Goal: Use online tool/utility: Utilize a website feature to perform a specific function

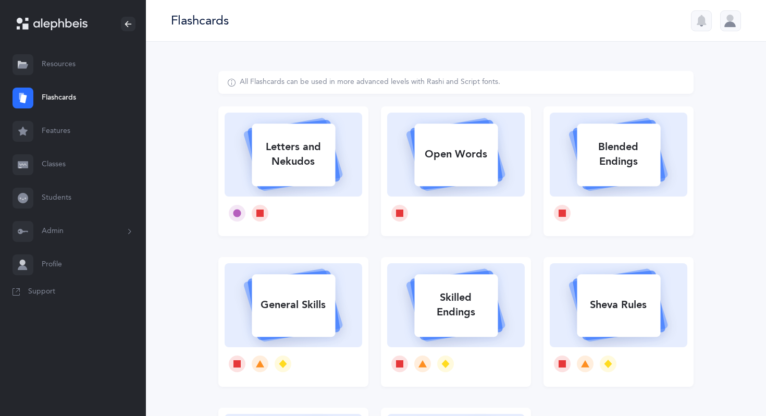
click at [74, 63] on link "Resources" at bounding box center [73, 64] width 146 height 33
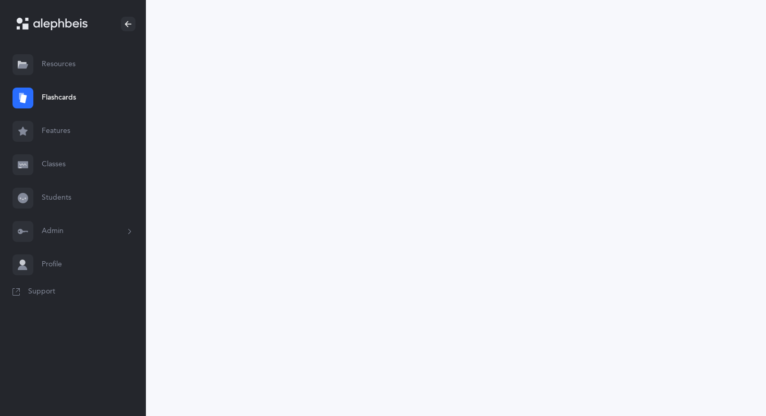
click at [69, 19] on icon at bounding box center [60, 24] width 54 height 12
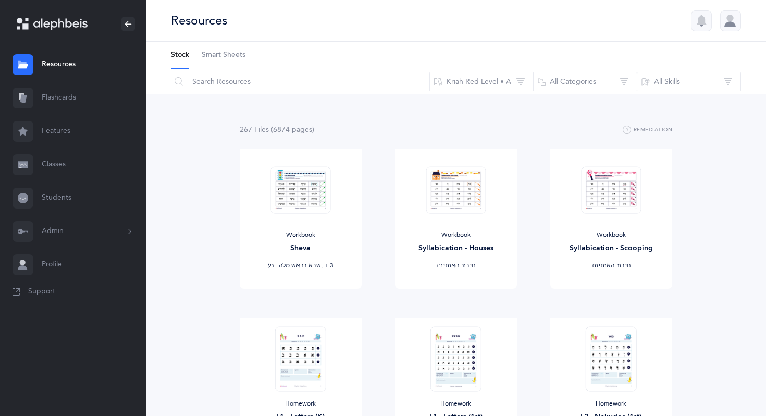
click at [59, 101] on link "Flashcards" at bounding box center [73, 97] width 146 height 33
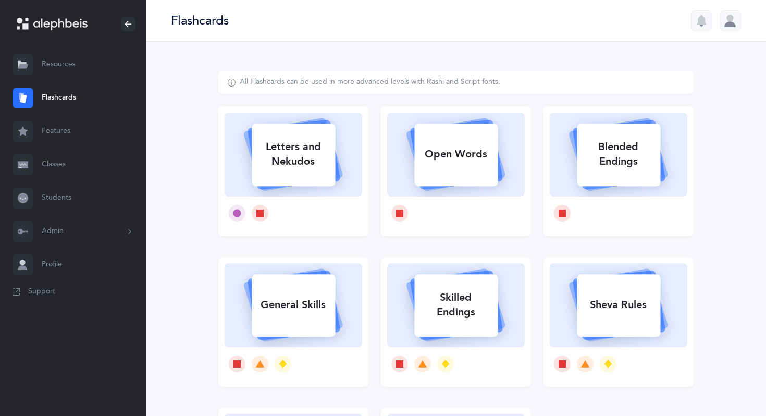
click at [293, 167] on div "Letters and Nekudos" at bounding box center [293, 154] width 83 height 42
select select
select select "single"
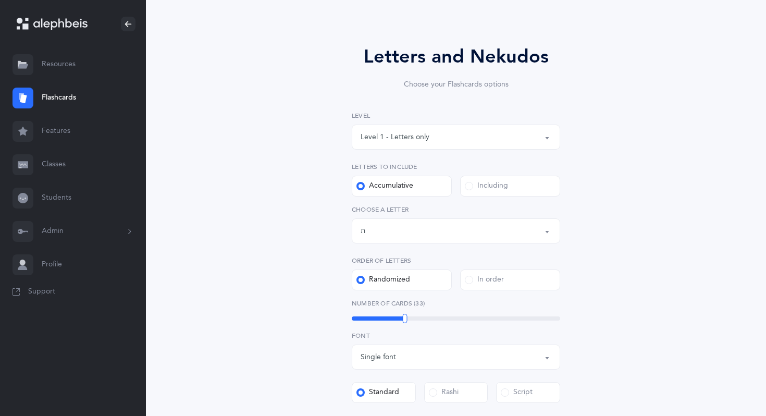
scroll to position [72, 0]
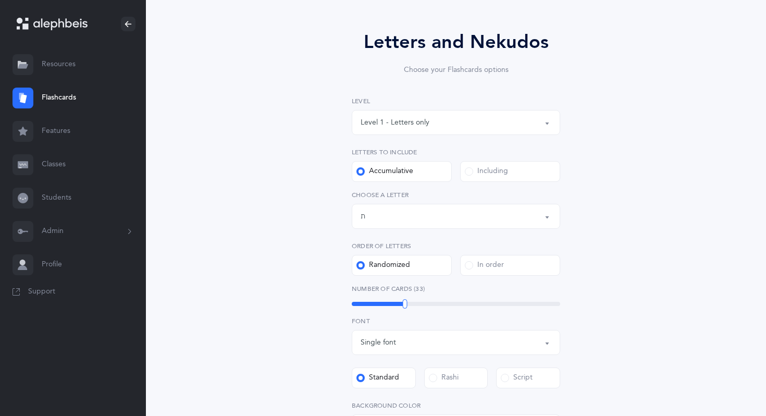
click at [466, 121] on div "Level 1 - Letters only" at bounding box center [456, 123] width 191 height 18
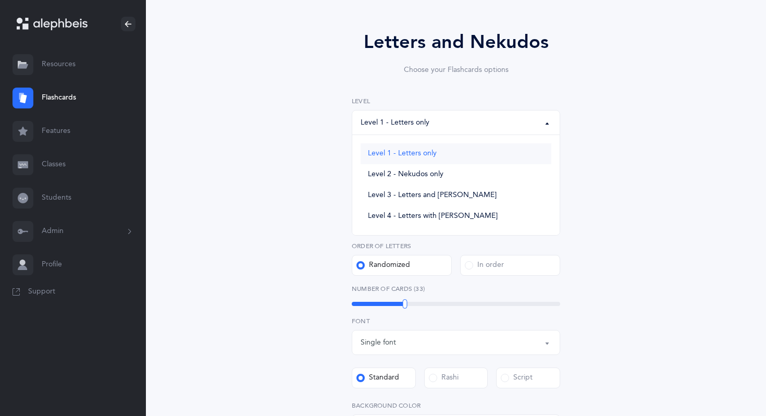
click at [441, 153] on link "Level 1 - Letters only" at bounding box center [456, 153] width 191 height 21
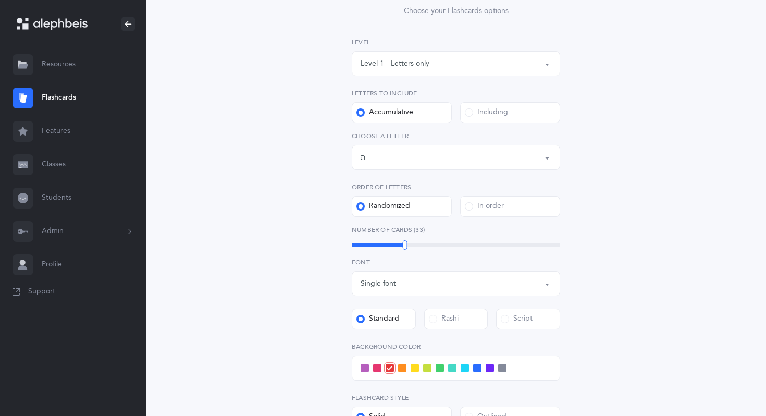
scroll to position [131, 0]
click at [532, 159] on div "Letters up until: ת" at bounding box center [456, 157] width 191 height 18
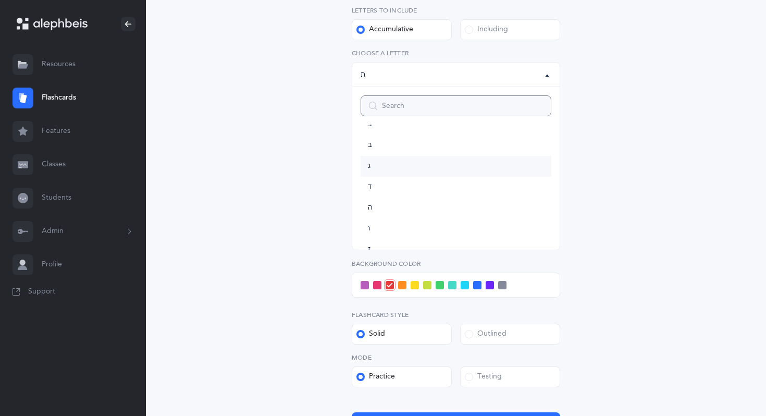
scroll to position [0, 0]
click at [395, 145] on link "א" at bounding box center [456, 143] width 191 height 21
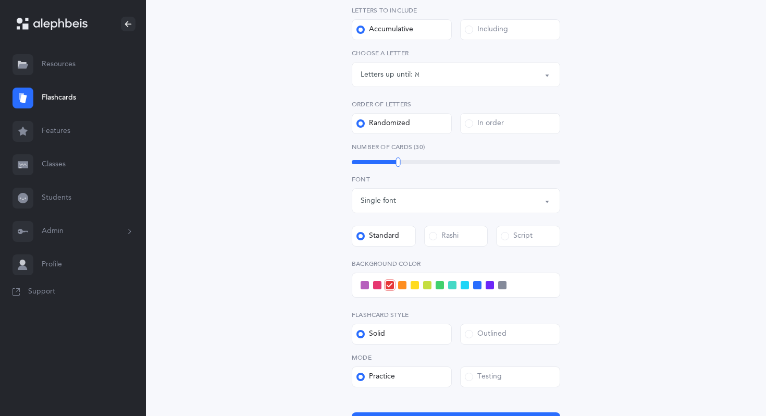
click at [438, 73] on div "Letters up until: א" at bounding box center [456, 75] width 191 height 18
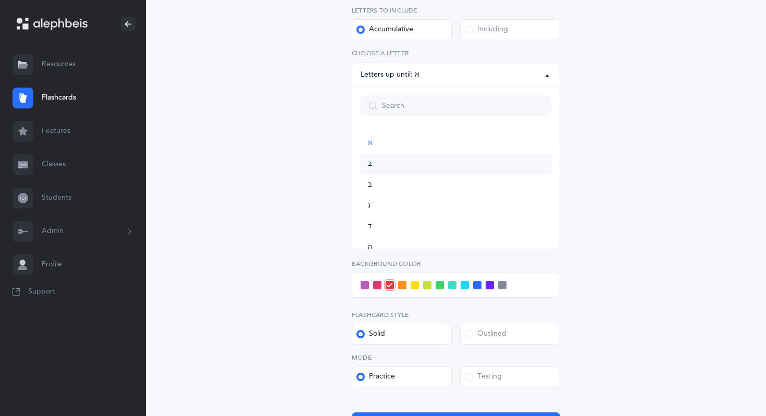
click at [378, 163] on link "בּ" at bounding box center [456, 164] width 191 height 21
select select "81"
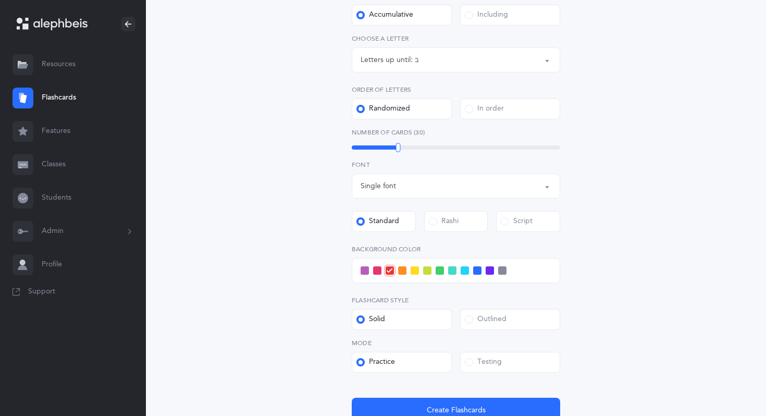
scroll to position [318, 0]
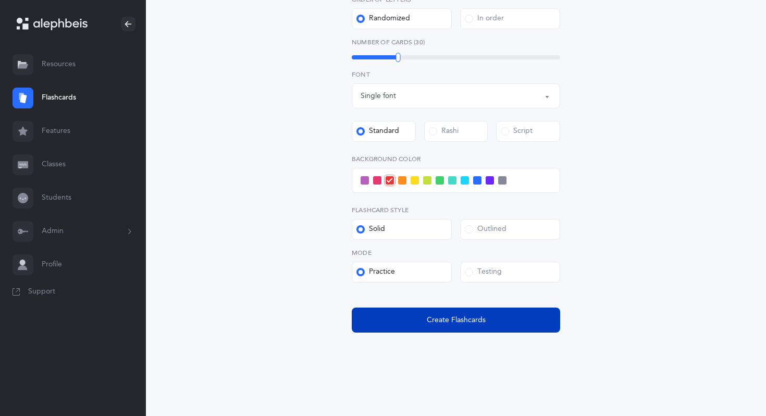
click at [454, 325] on span "Create Flashcards" at bounding box center [456, 320] width 59 height 11
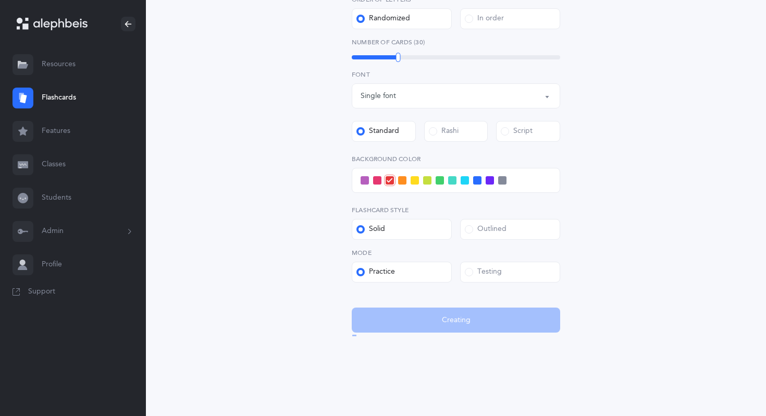
scroll to position [0, 0]
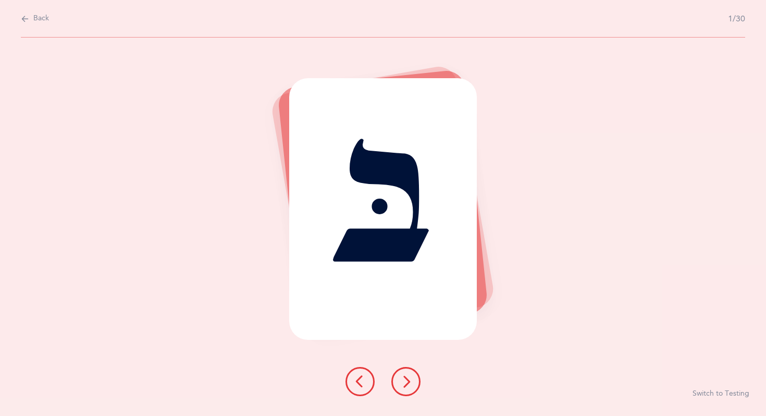
click at [408, 376] on icon at bounding box center [406, 381] width 13 height 13
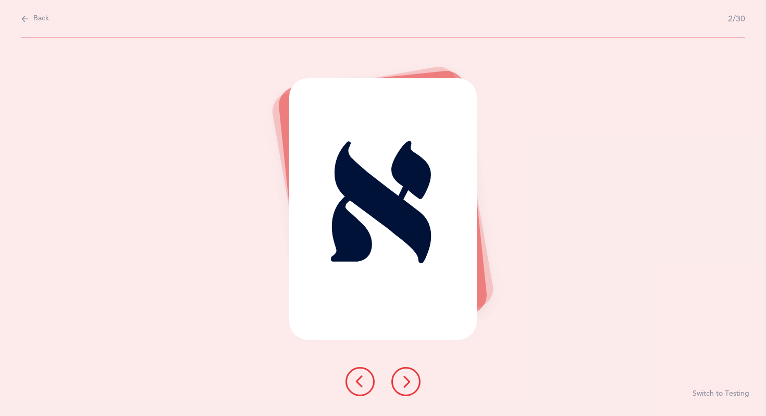
click at [408, 376] on icon at bounding box center [406, 381] width 13 height 13
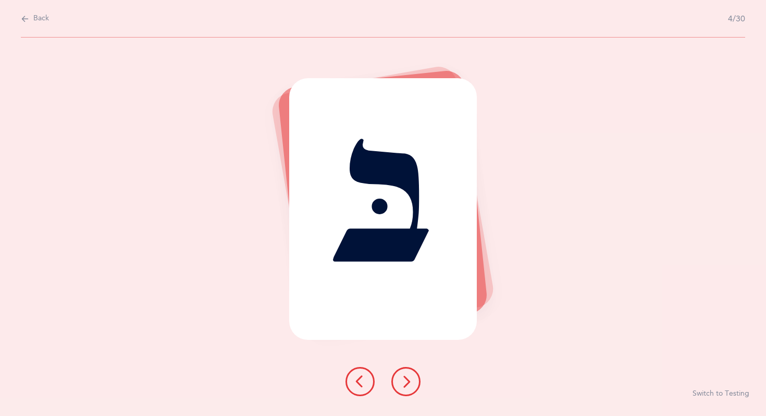
click at [408, 376] on icon at bounding box center [406, 381] width 13 height 13
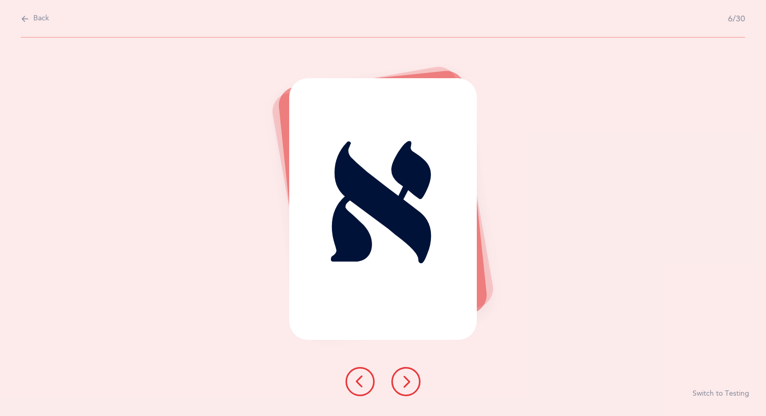
click at [408, 376] on icon at bounding box center [406, 381] width 13 height 13
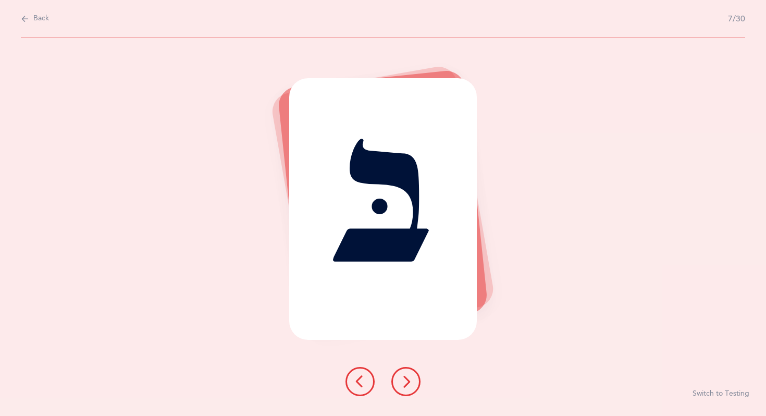
click at [411, 384] on icon at bounding box center [406, 381] width 13 height 13
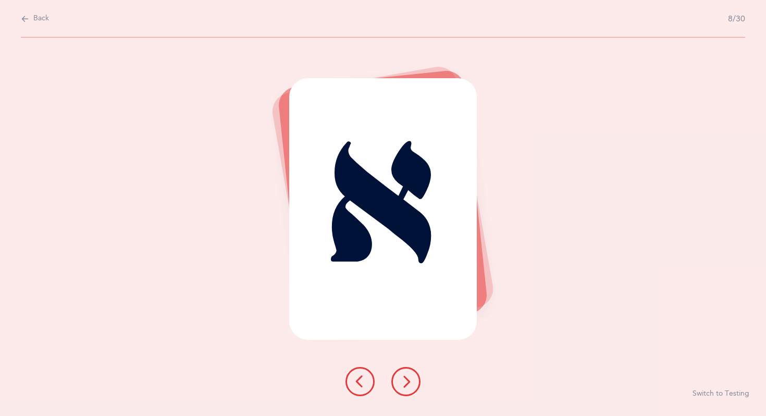
click at [411, 384] on icon at bounding box center [406, 381] width 13 height 13
click at [33, 19] on span "Back" at bounding box center [41, 19] width 16 height 10
select select "81"
select select "single"
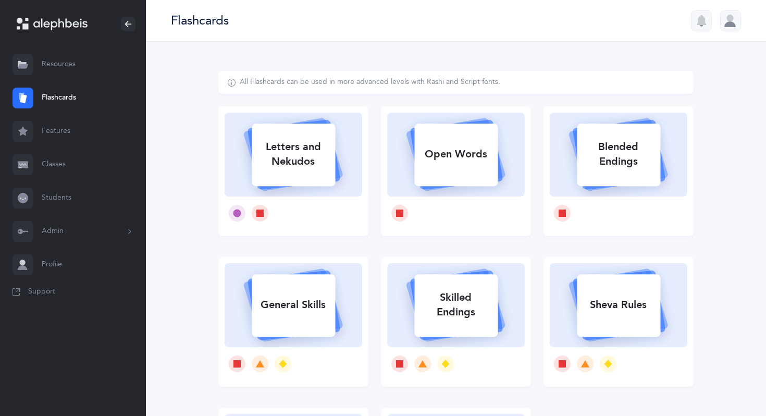
click at [57, 52] on link "Resources" at bounding box center [73, 64] width 146 height 33
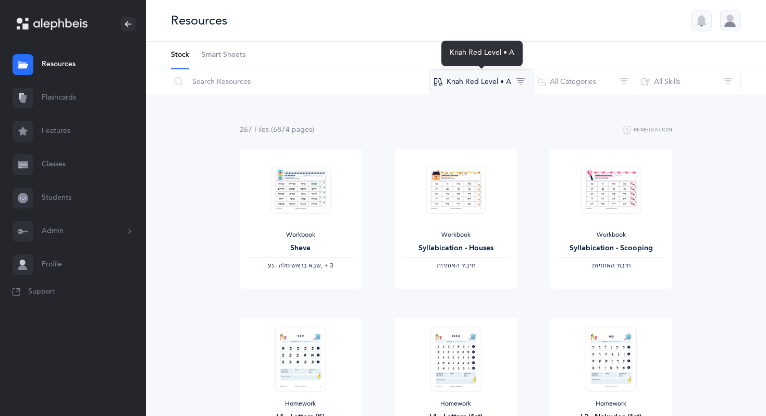
click at [500, 80] on button "Kriah Red Level • A" at bounding box center [481, 81] width 104 height 25
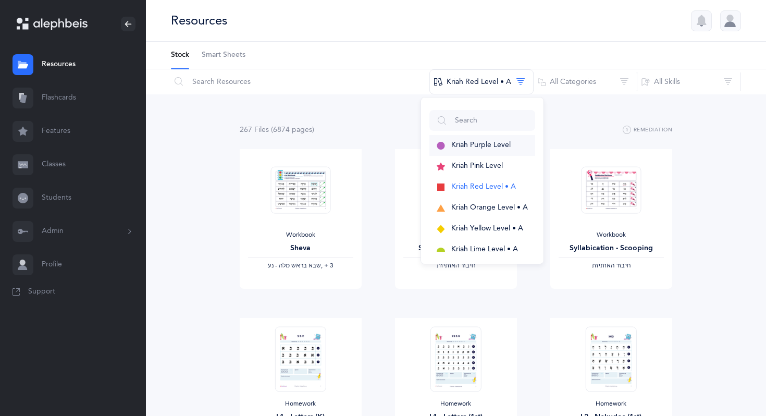
click at [487, 144] on span "Kriah Purple Level" at bounding box center [480, 145] width 59 height 8
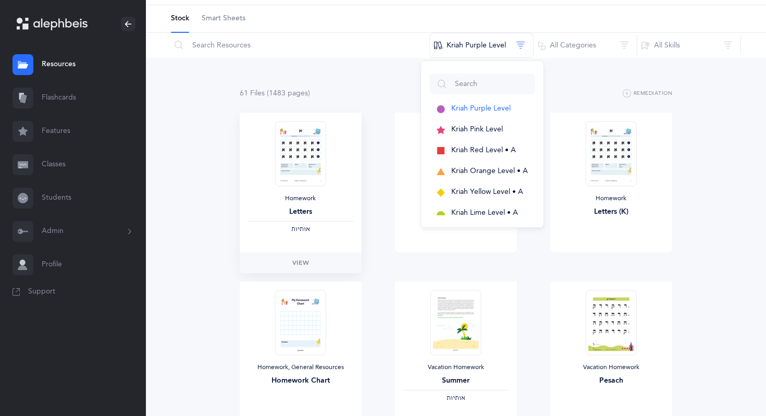
scroll to position [44, 0]
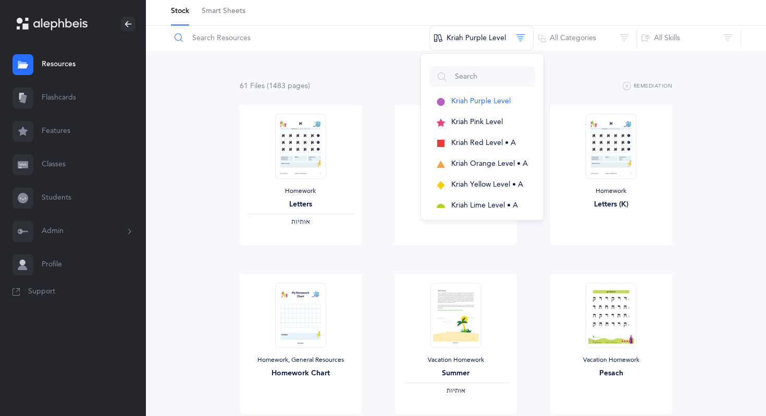
click at [371, 46] on input "text" at bounding box center [300, 38] width 260 height 25
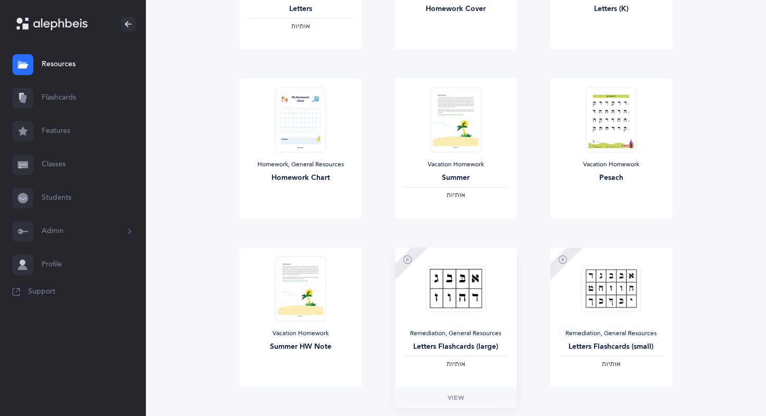
scroll to position [0, 0]
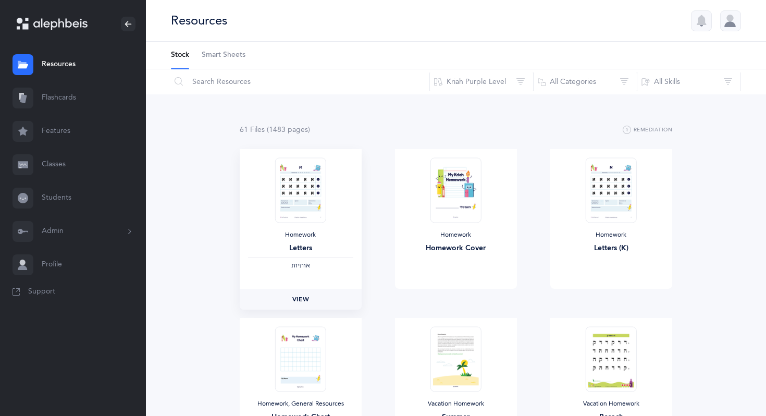
click at [301, 300] on span "View" at bounding box center [300, 298] width 17 height 9
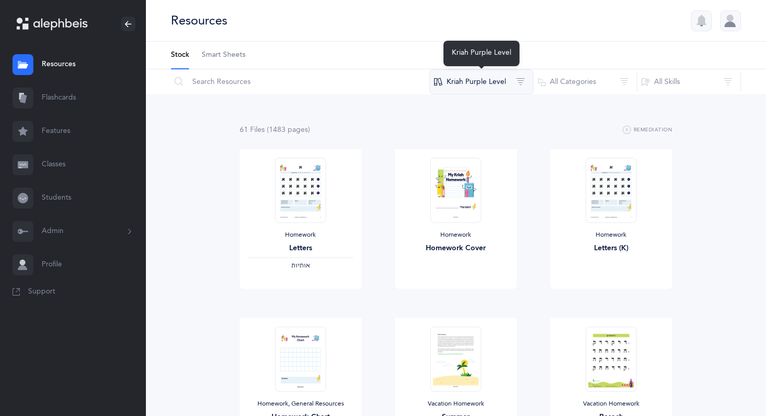
click at [508, 76] on button "Kriah Purple Level" at bounding box center [481, 81] width 104 height 25
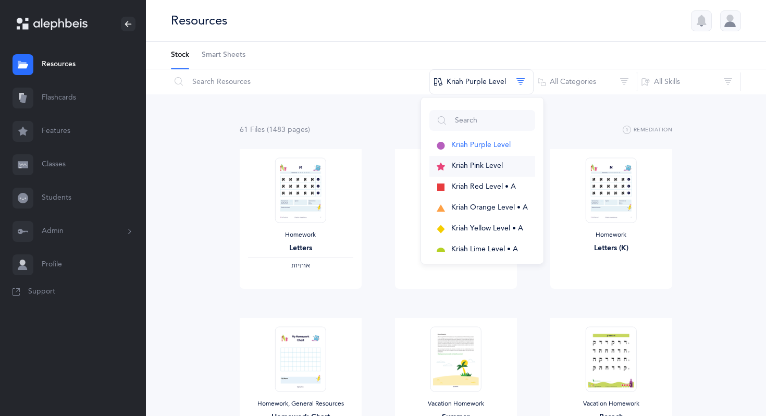
click at [485, 162] on span "Kriah Pink Level" at bounding box center [477, 166] width 52 height 8
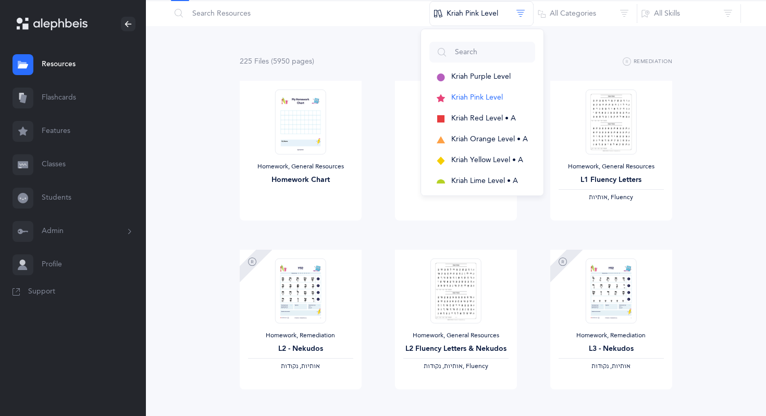
scroll to position [68, 0]
click at [357, 227] on link "View" at bounding box center [301, 231] width 122 height 21
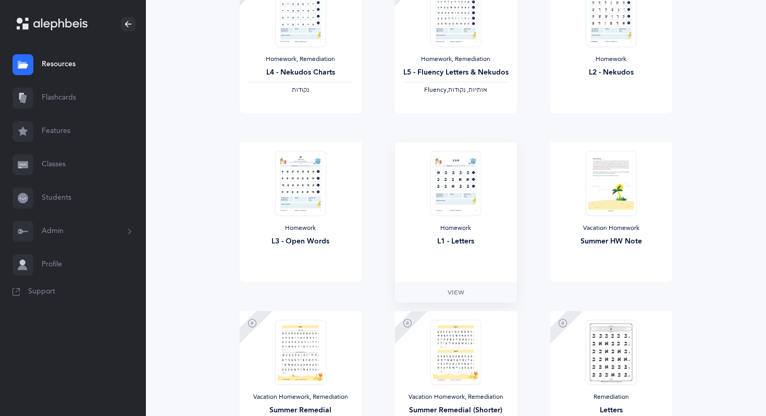
scroll to position [514, 0]
click at [454, 189] on img at bounding box center [455, 182] width 51 height 65
click at [457, 294] on span "View" at bounding box center [456, 291] width 17 height 9
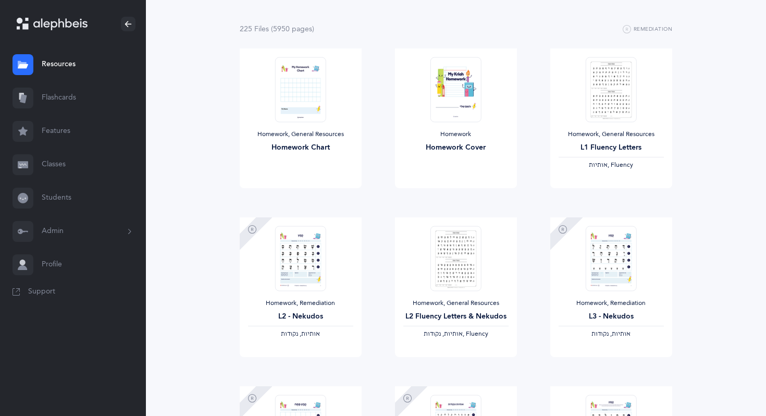
scroll to position [0, 0]
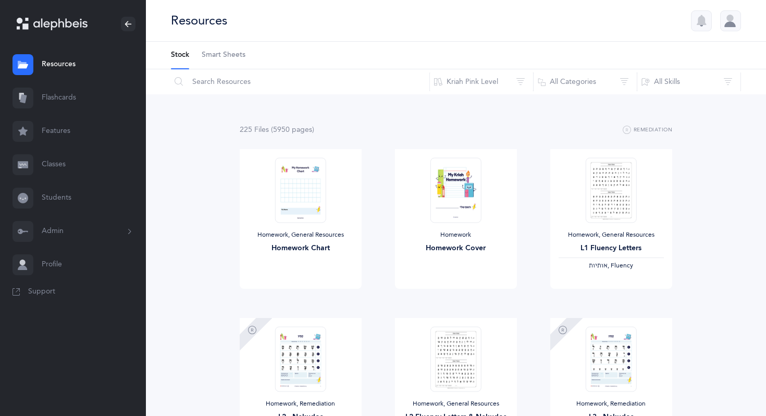
click at [64, 92] on link "Flashcards" at bounding box center [73, 97] width 146 height 33
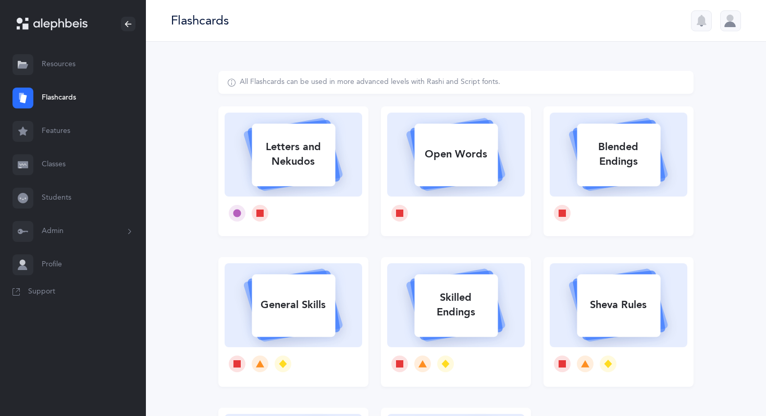
click at [300, 156] on div "Letters and Nekudos" at bounding box center [293, 154] width 83 height 42
select select "81"
select select "single"
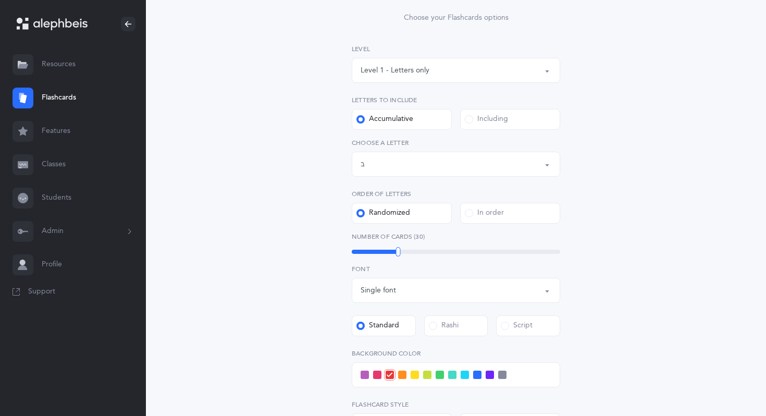
scroll to position [136, 0]
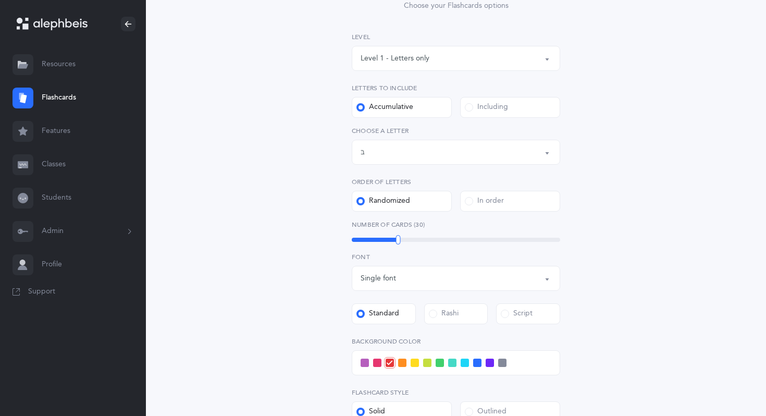
click at [475, 54] on div "Level 1 - Letters only" at bounding box center [456, 59] width 191 height 18
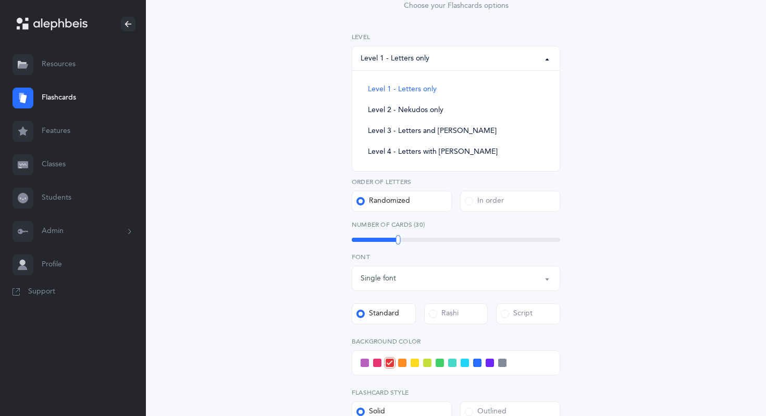
click at [475, 54] on div "Level 1 - Letters only" at bounding box center [456, 59] width 191 height 18
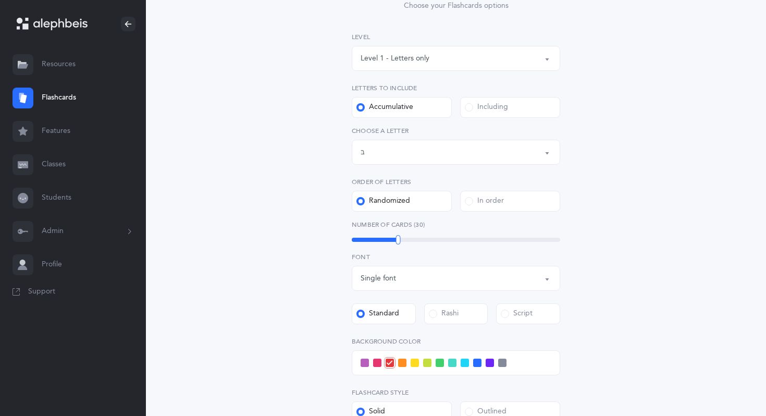
click at [407, 148] on div "Letters up until: בּ" at bounding box center [456, 152] width 191 height 18
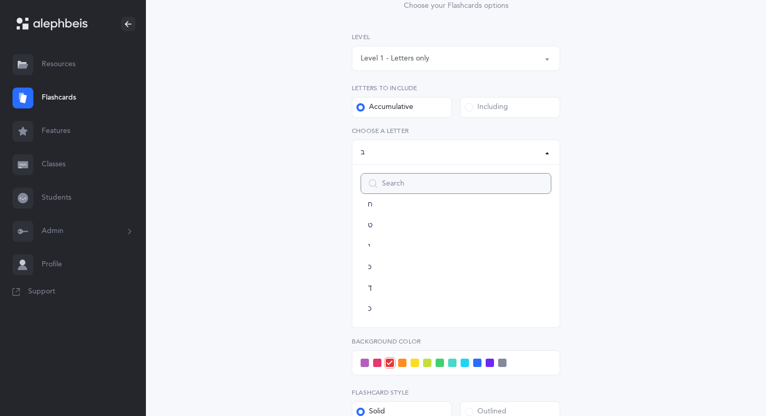
scroll to position [183, 0]
click at [374, 245] on link "י" at bounding box center [456, 246] width 191 height 21
select select "10"
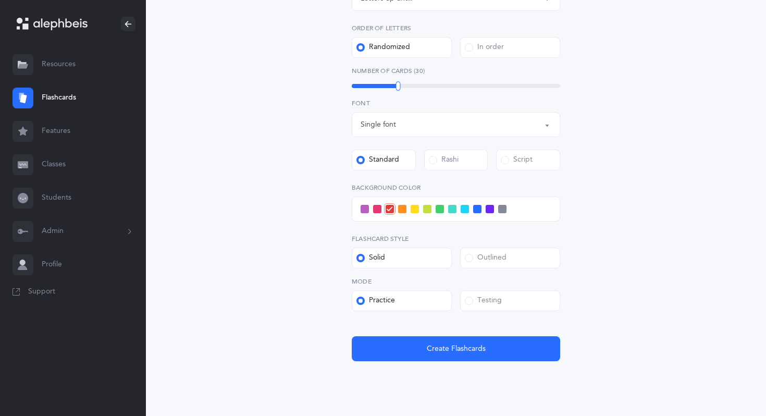
scroll to position [306, 0]
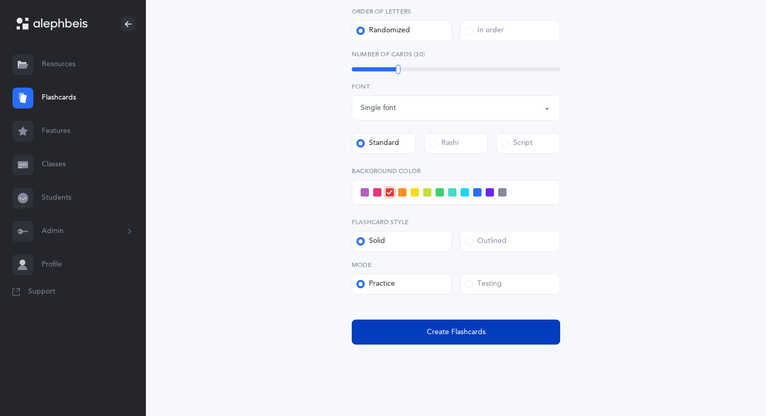
click at [428, 337] on span "Create Flashcards" at bounding box center [456, 332] width 59 height 11
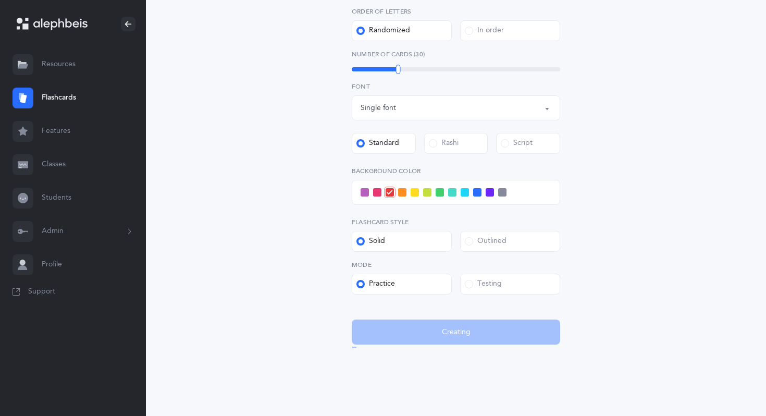
scroll to position [0, 0]
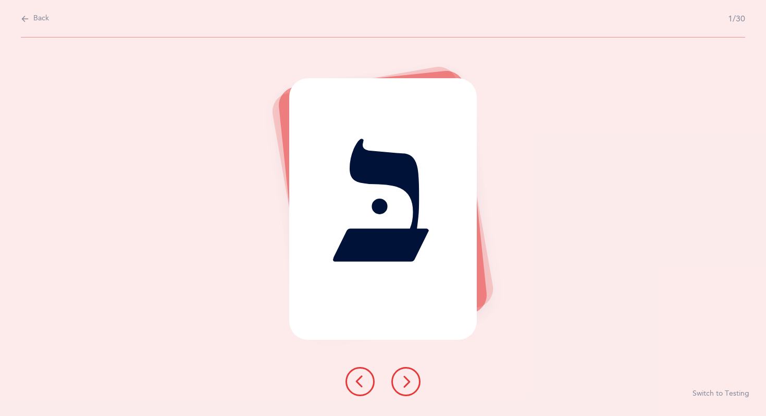
click at [405, 375] on icon at bounding box center [406, 381] width 13 height 13
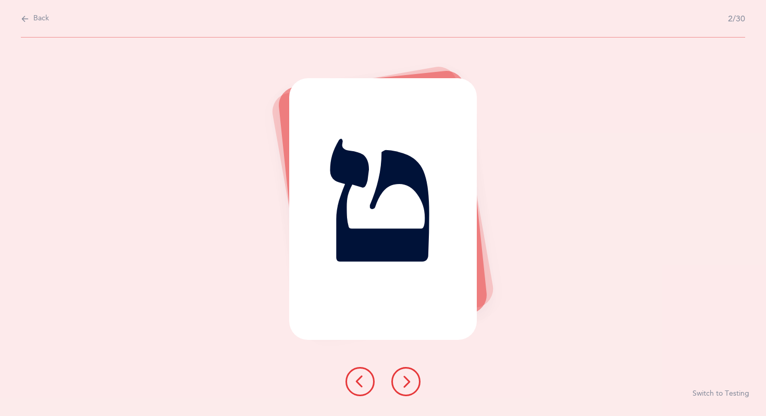
click at [406, 375] on icon at bounding box center [406, 381] width 13 height 13
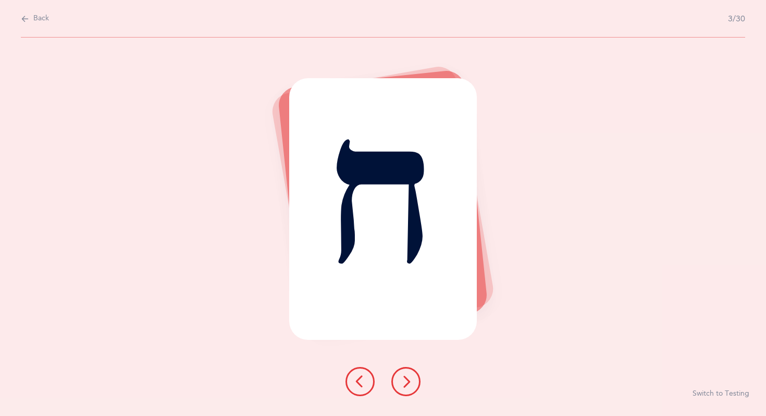
click at [406, 375] on icon at bounding box center [406, 381] width 13 height 13
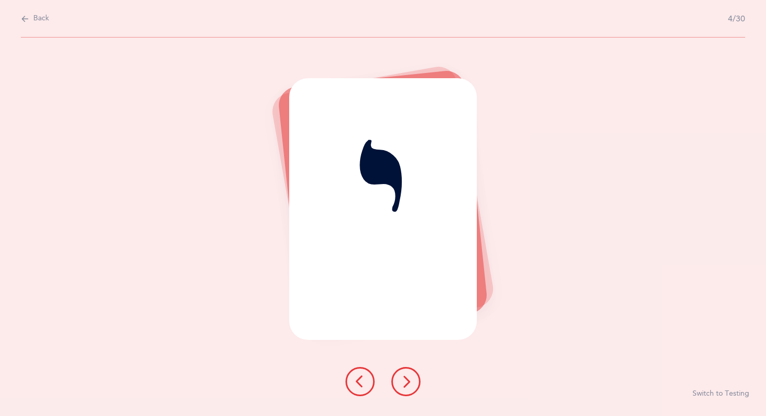
click at [406, 375] on icon at bounding box center [406, 381] width 13 height 13
